Goal: Transaction & Acquisition: Download file/media

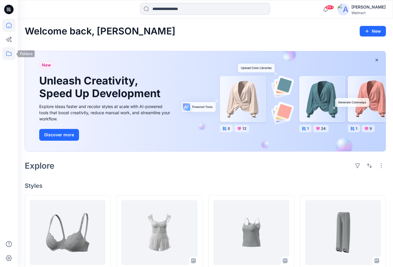
click at [11, 52] on icon at bounding box center [8, 53] width 13 height 13
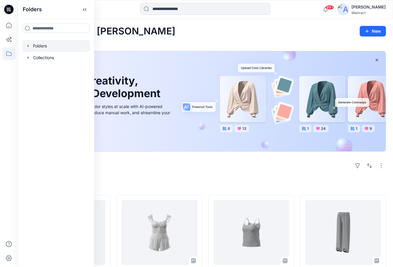
click at [28, 46] on icon "button" at bounding box center [28, 46] width 1 height 2
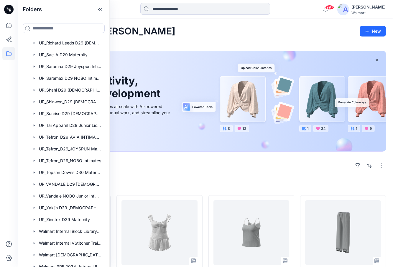
scroll to position [501, 0]
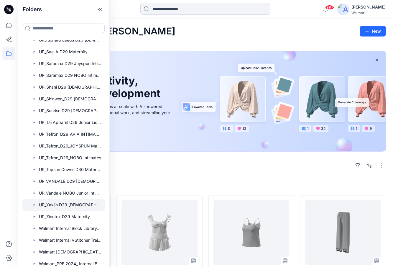
click at [69, 206] on div at bounding box center [63, 205] width 82 height 12
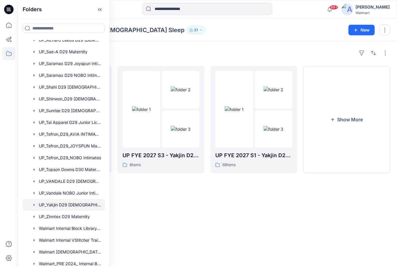
click at [244, 38] on div "Folders UP_Yakjin D29 [DEMOGRAPHIC_DATA] Sleep 31 New" at bounding box center [207, 30] width 379 height 22
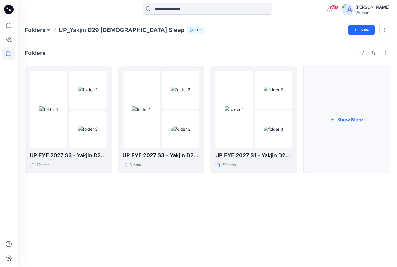
click at [349, 115] on button "Show More" at bounding box center [346, 119] width 87 height 107
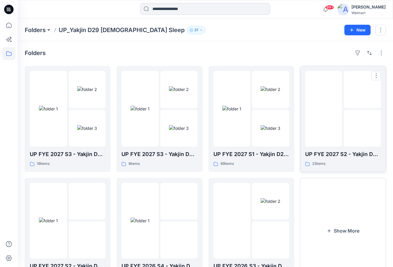
click at [323, 109] on img at bounding box center [323, 109] width 0 height 0
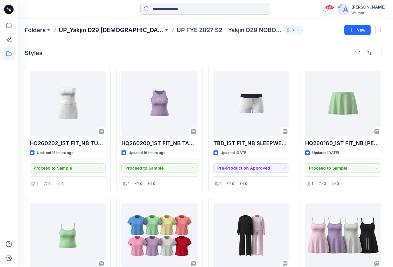
click at [127, 27] on p "UP_Yakjin D29 [DEMOGRAPHIC_DATA] Sleep" at bounding box center [111, 30] width 105 height 8
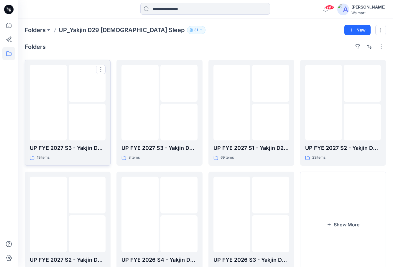
scroll to position [33, 0]
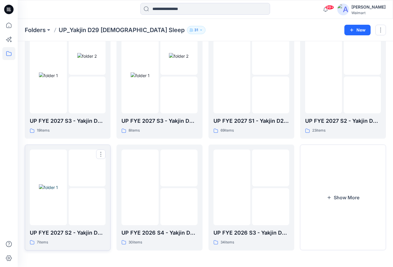
click at [58, 184] on img at bounding box center [48, 187] width 19 height 6
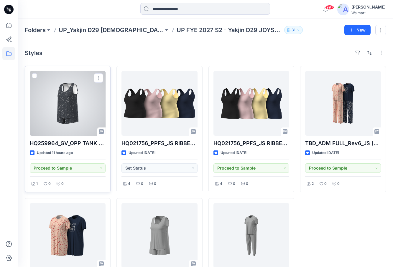
click at [56, 97] on div at bounding box center [68, 103] width 76 height 65
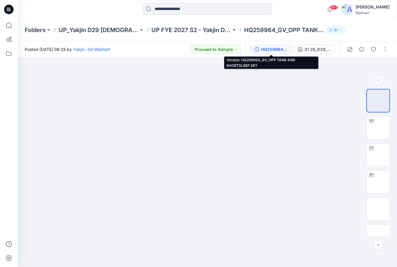
click at [275, 46] on div "HQ259964_GV_OPP TANK AND SHORTSLEEP SET" at bounding box center [274, 49] width 27 height 6
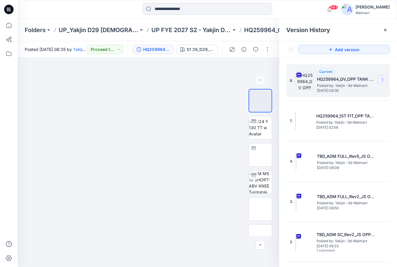
click at [380, 77] on icon at bounding box center [382, 79] width 5 height 5
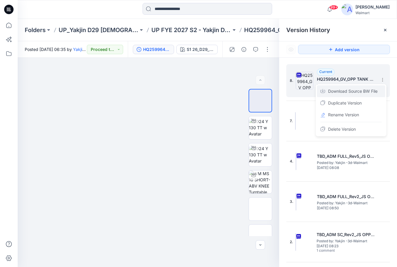
click at [359, 92] on span "Download Source BW File" at bounding box center [352, 91] width 49 height 7
